Goal: Task Accomplishment & Management: Use online tool/utility

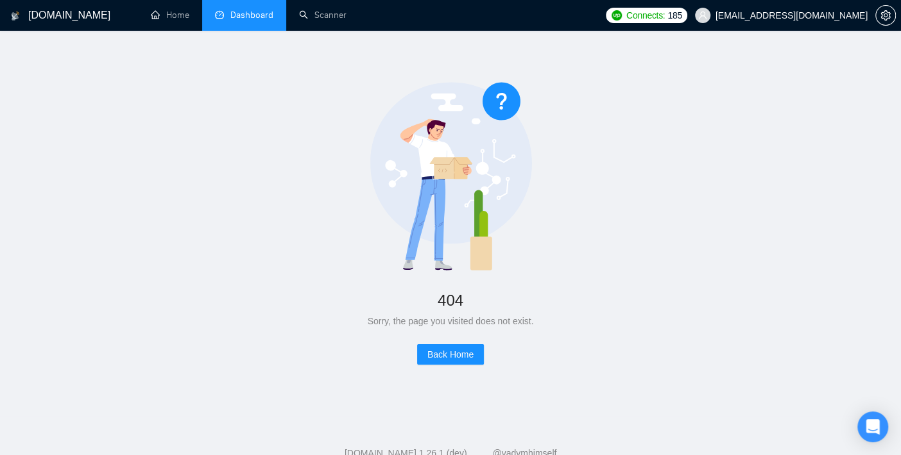
click at [233, 21] on link "Dashboard" at bounding box center [244, 15] width 58 height 11
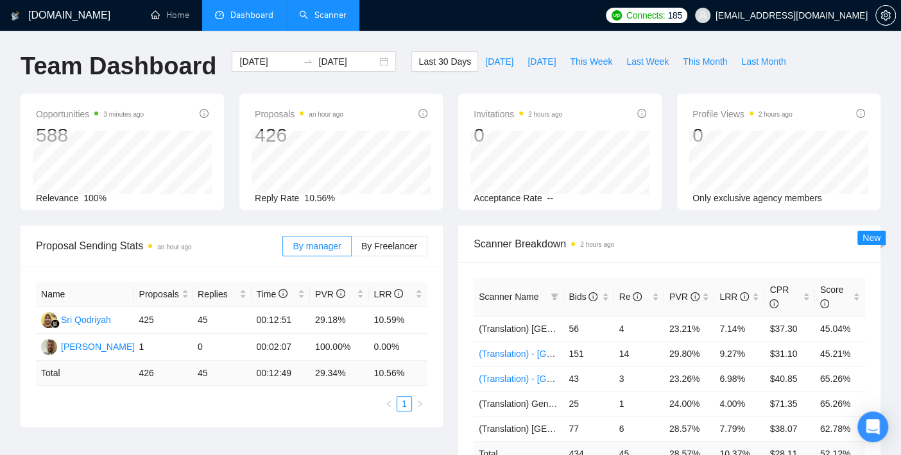
click at [325, 10] on link "Scanner" at bounding box center [322, 15] width 47 height 11
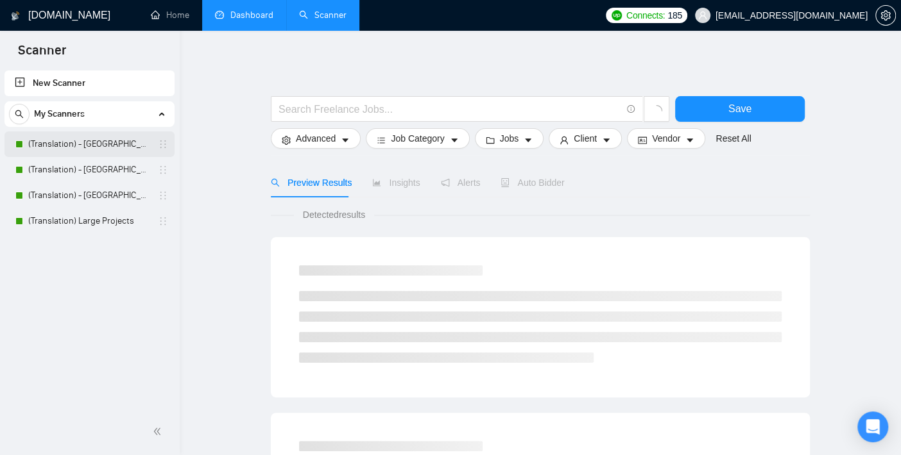
click at [93, 141] on link "(Translation) - [GEOGRAPHIC_DATA]" at bounding box center [89, 145] width 122 height 26
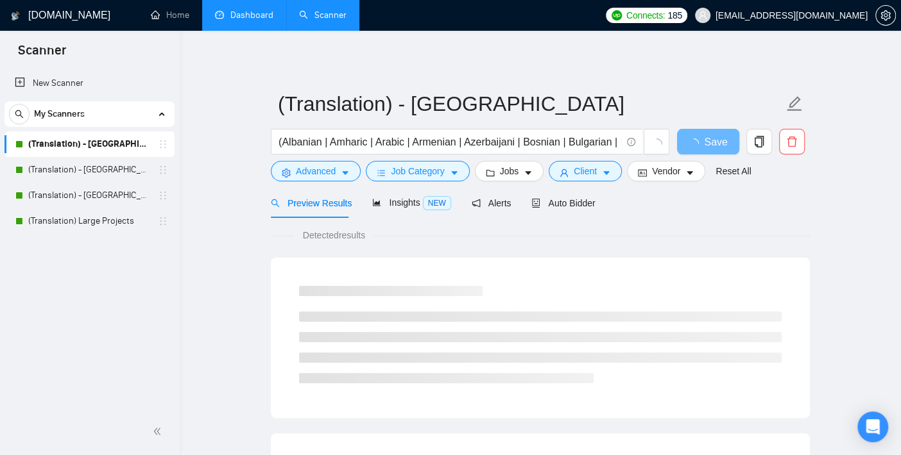
click at [258, 10] on link "Dashboard" at bounding box center [244, 15] width 58 height 11
